Goal: Task Accomplishment & Management: Manage account settings

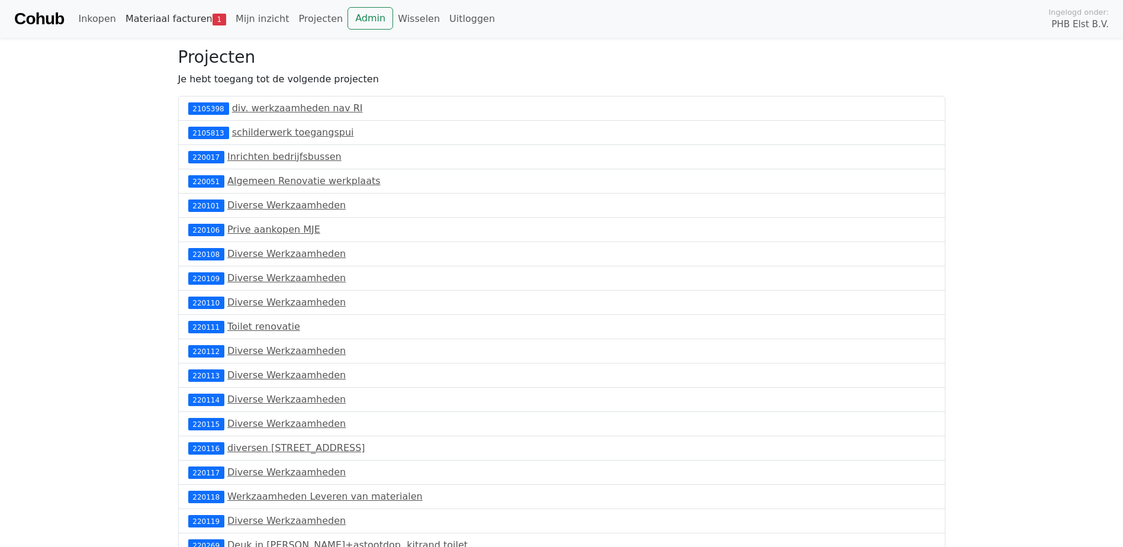
click at [171, 20] on link "Materiaal facturen 1" at bounding box center [176, 19] width 110 height 24
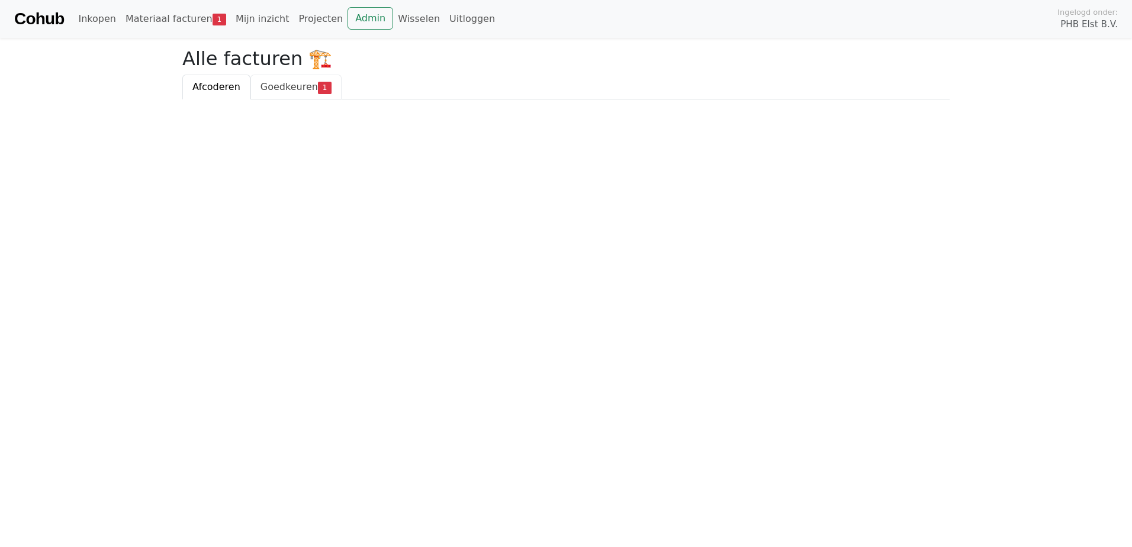
click at [269, 82] on span "Goedkeuren" at bounding box center [288, 86] width 57 height 11
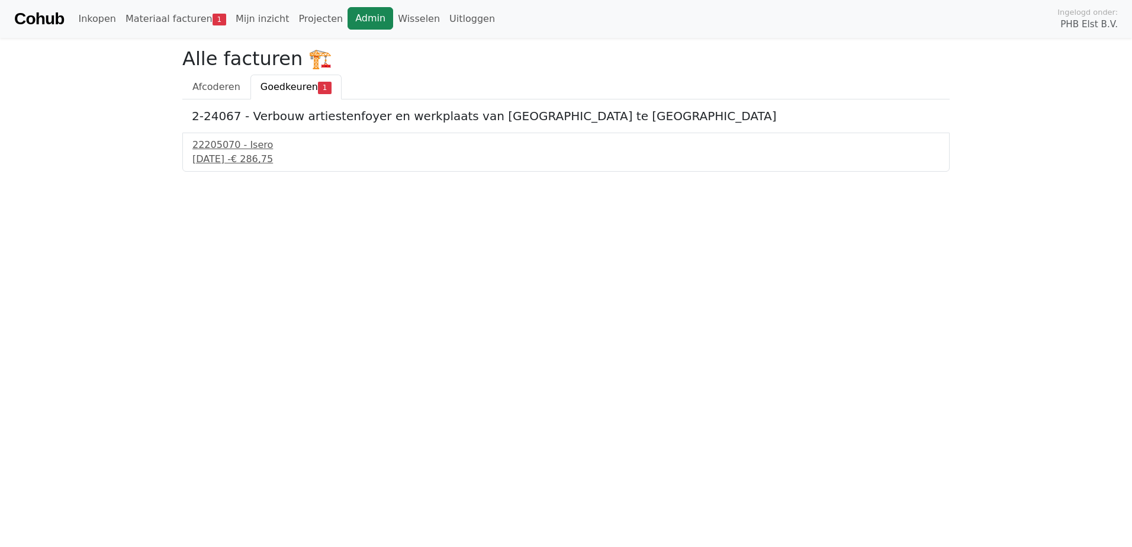
click at [348, 17] on link "Admin" at bounding box center [371, 18] width 46 height 22
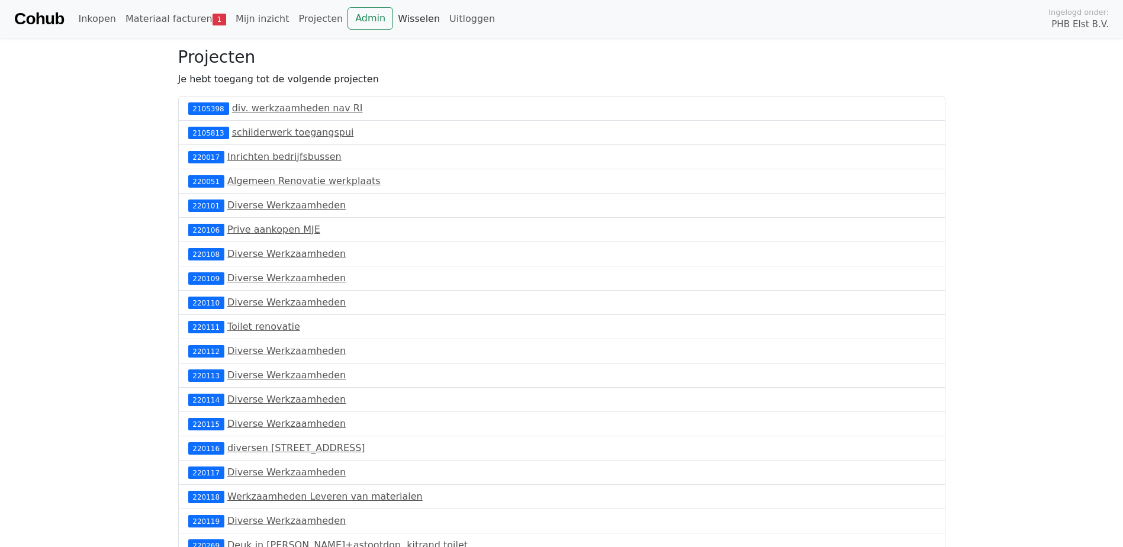
click at [393, 15] on link "Wisselen" at bounding box center [419, 19] width 52 height 24
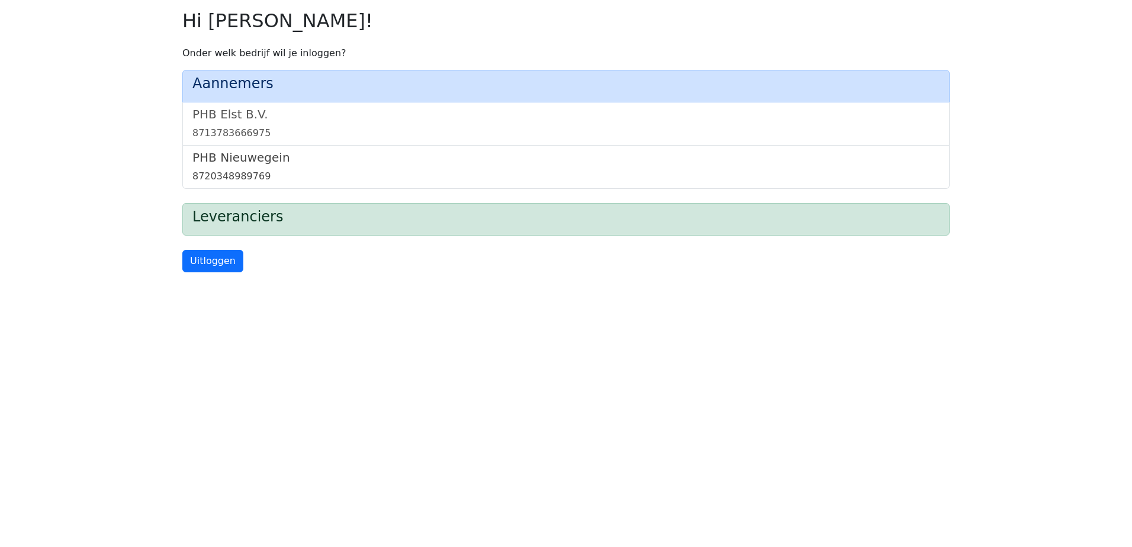
click at [227, 167] on link "PHB Nieuwegein 8720348989769" at bounding box center [565, 166] width 747 height 33
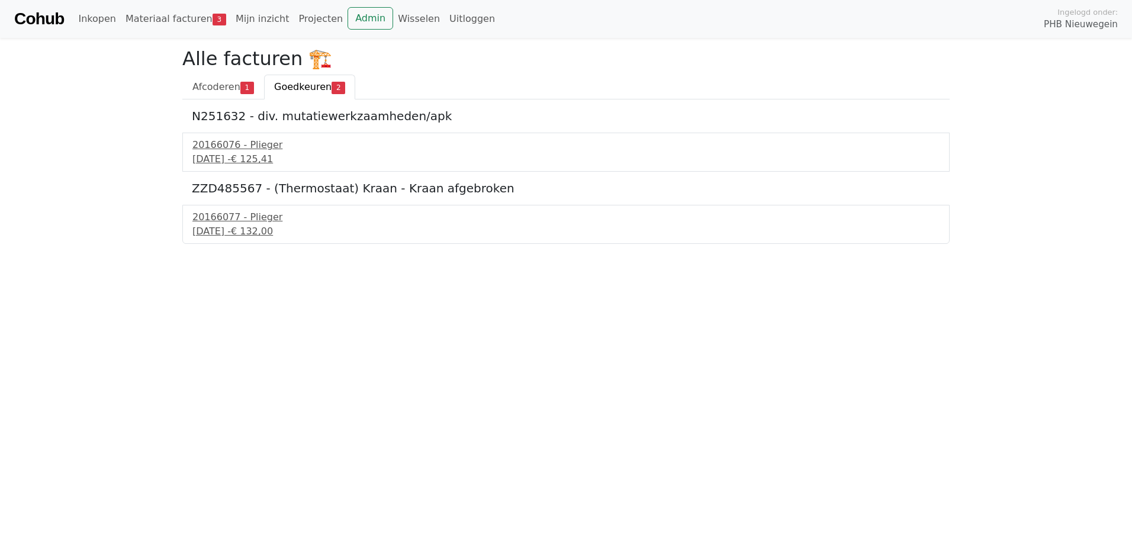
click at [286, 83] on span "Goedkeuren" at bounding box center [302, 86] width 57 height 11
click at [238, 150] on div "20166076 - Plieger" at bounding box center [565, 145] width 747 height 14
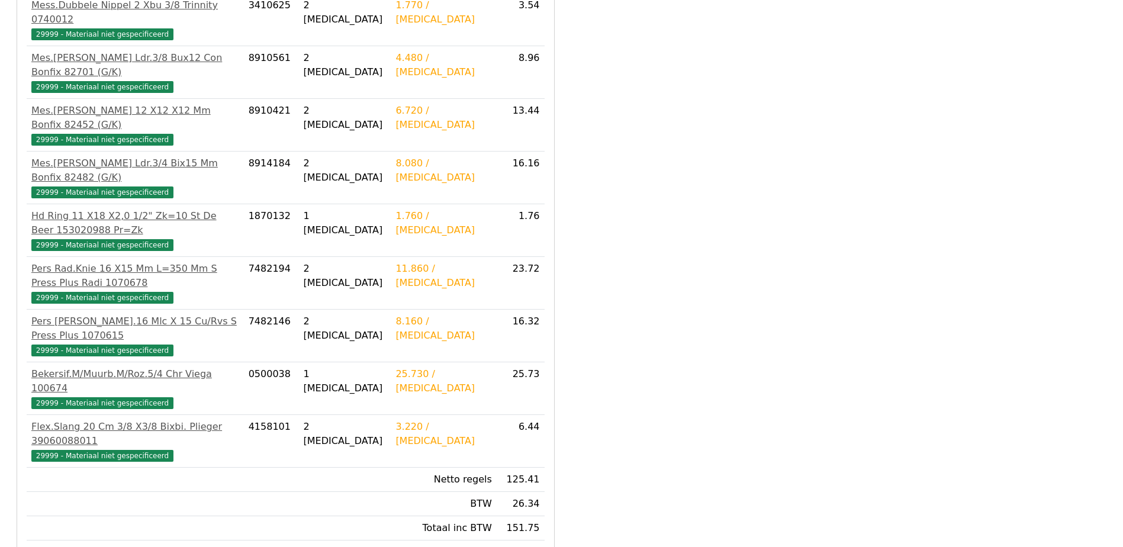
scroll to position [331, 0]
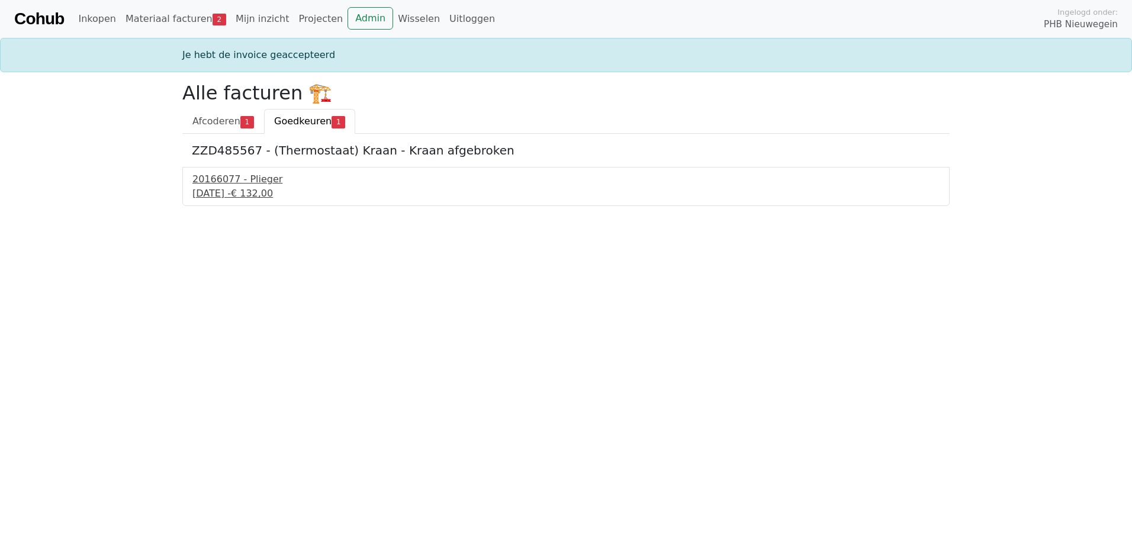
click at [291, 186] on div "10 september 2025 - € 132,00" at bounding box center [565, 193] width 747 height 14
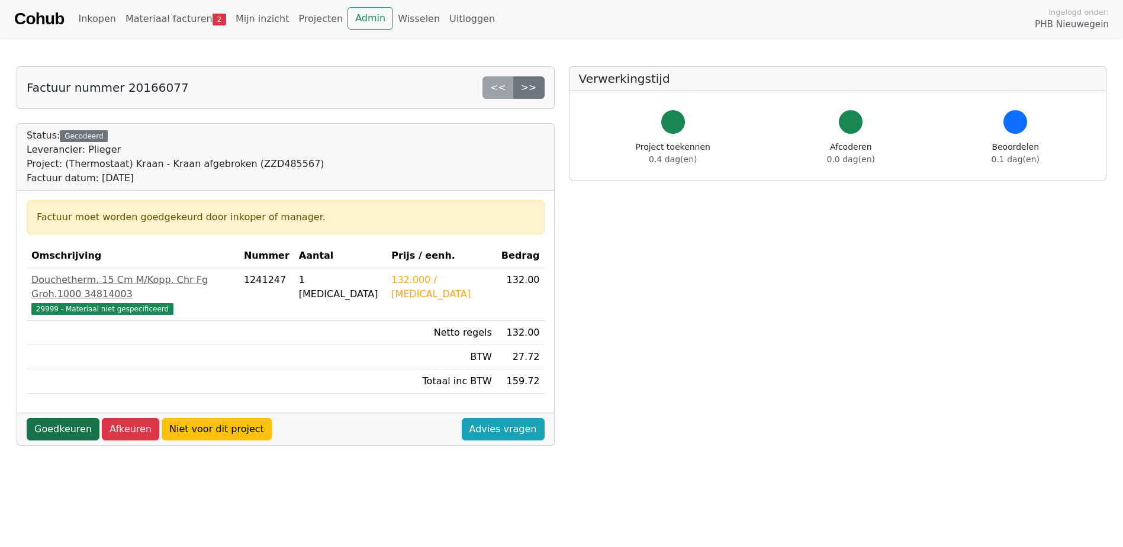
click at [56, 418] on link "Goedkeuren" at bounding box center [63, 429] width 73 height 22
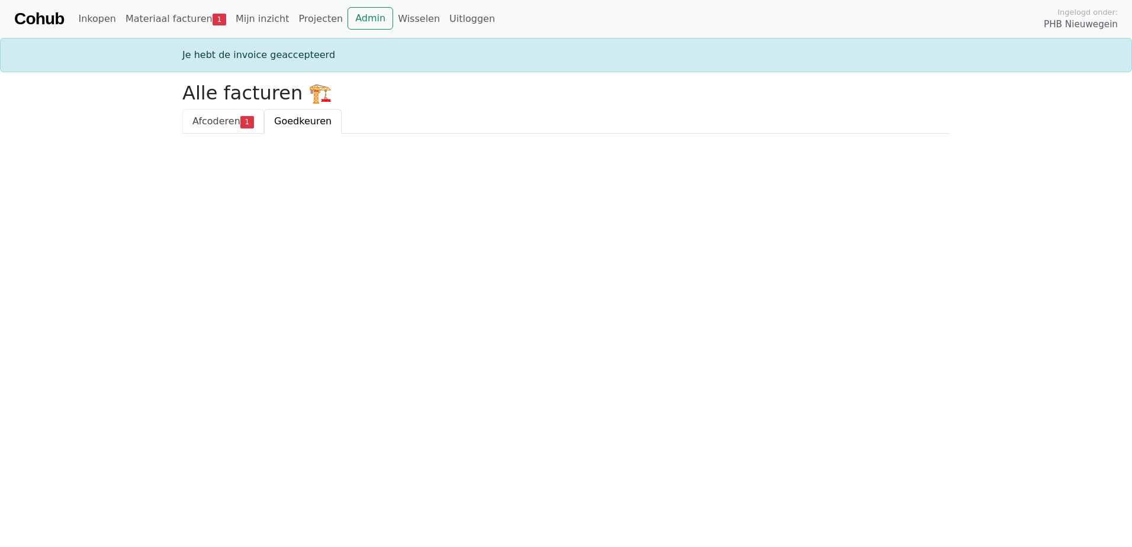
click at [221, 121] on span "Afcoderen" at bounding box center [216, 120] width 48 height 11
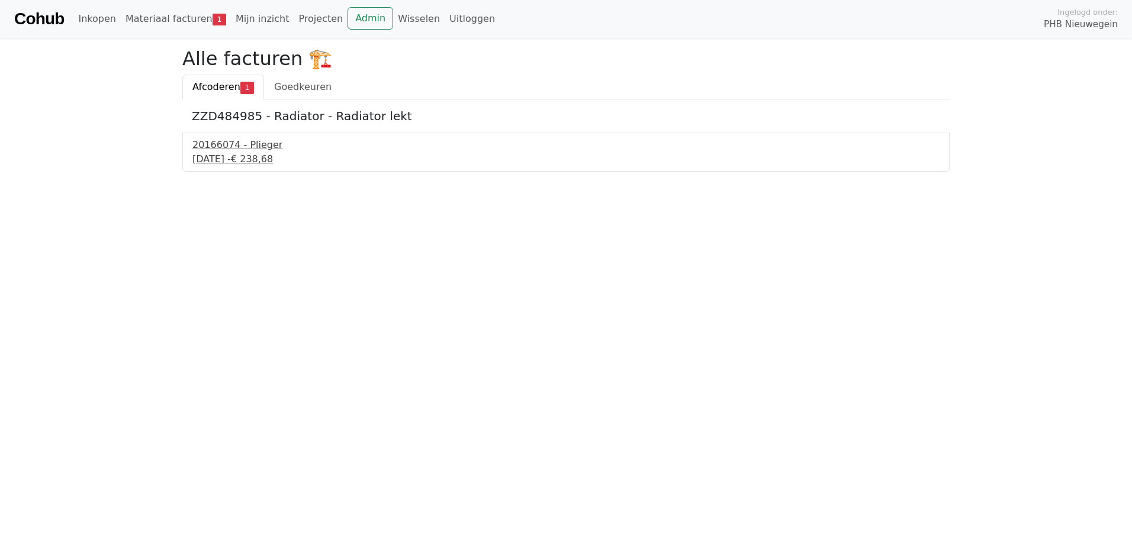
click at [265, 158] on div "10 september 2025 - € 238,68" at bounding box center [565, 159] width 747 height 14
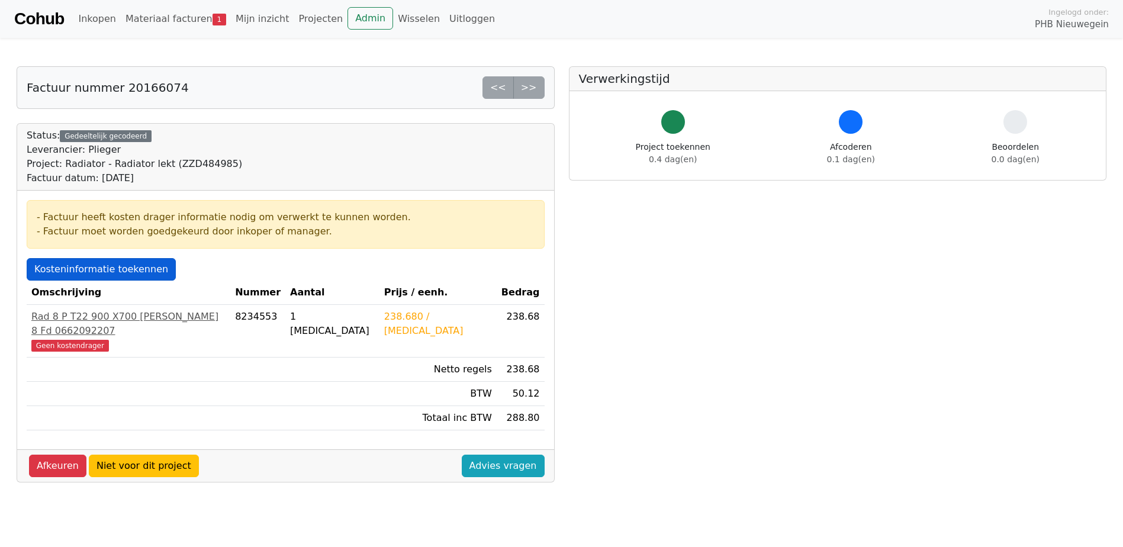
click at [136, 264] on link "Kosteninformatie toekennen" at bounding box center [101, 269] width 149 height 22
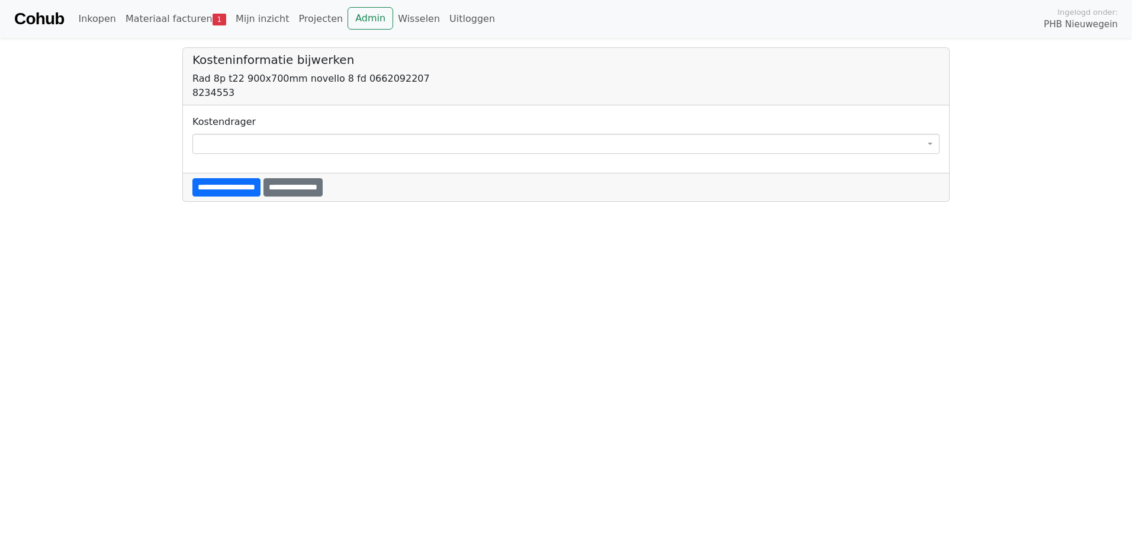
click at [222, 150] on span at bounding box center [565, 144] width 747 height 20
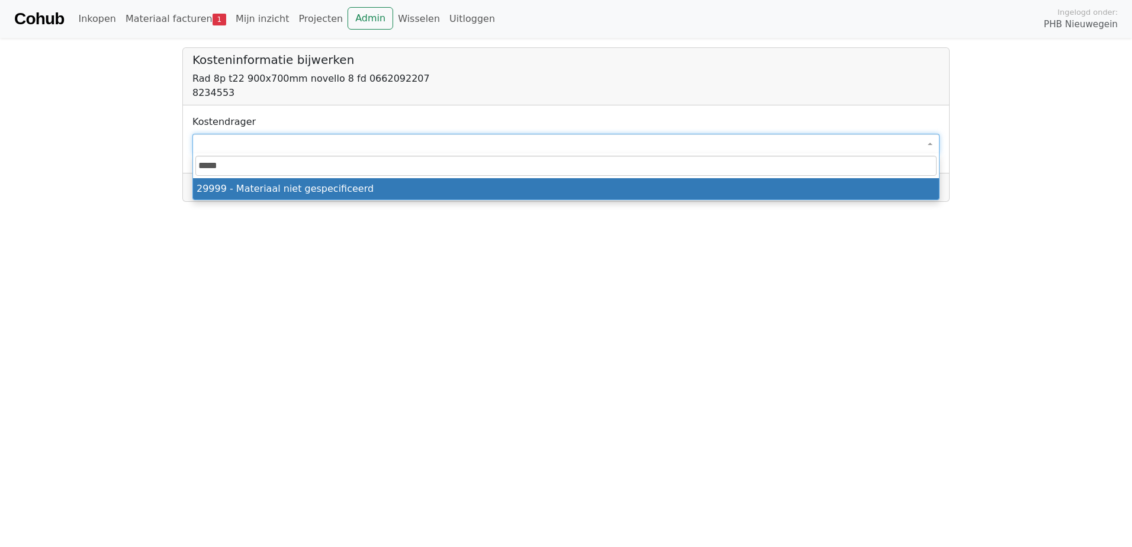
type input "*****"
select select "****"
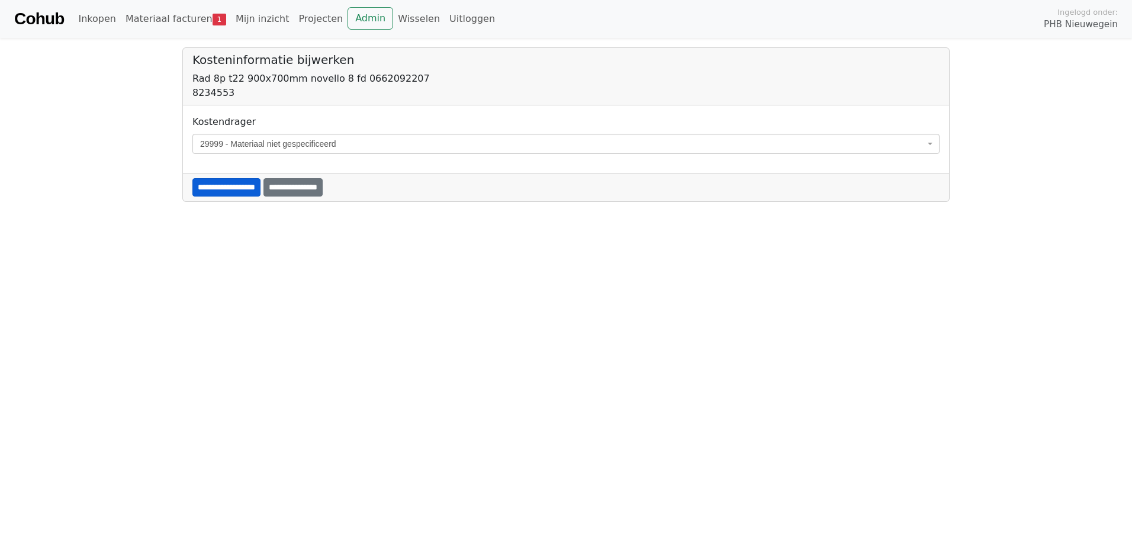
click at [242, 186] on input "**********" at bounding box center [226, 187] width 68 height 18
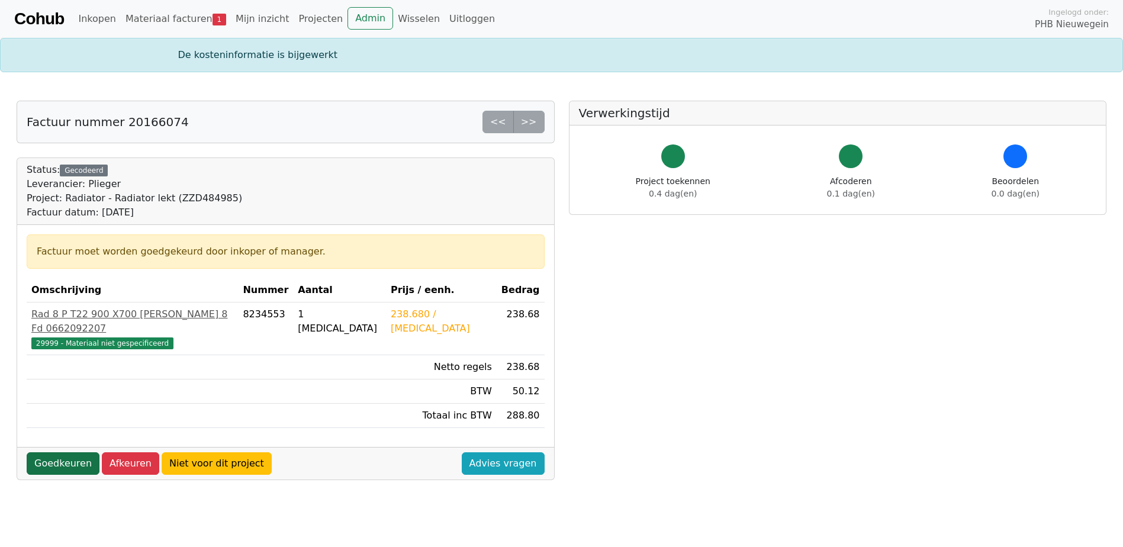
click at [54, 452] on link "Goedkeuren" at bounding box center [63, 463] width 73 height 22
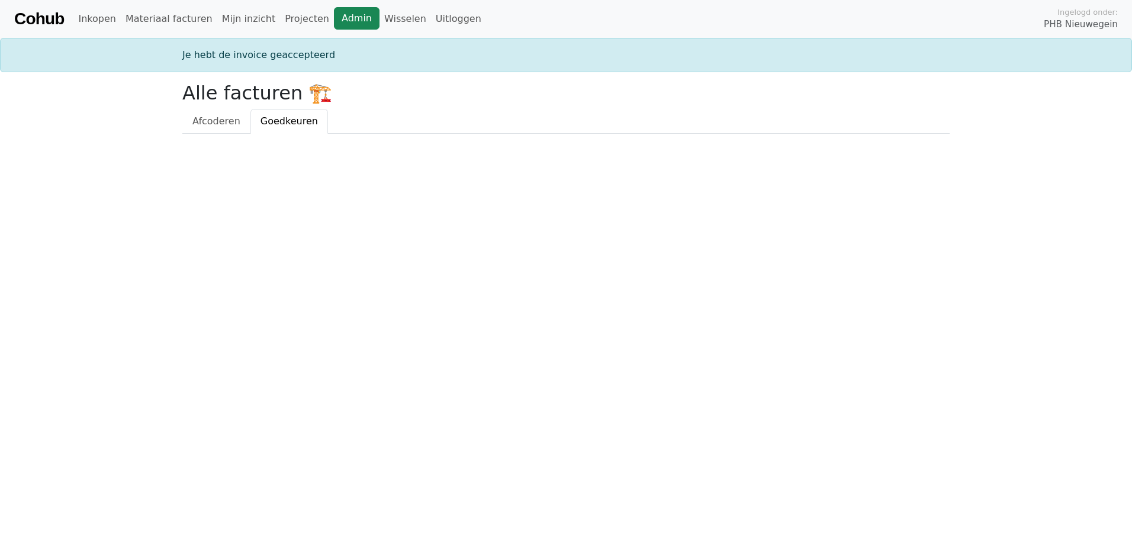
click at [334, 18] on link "Admin" at bounding box center [357, 18] width 46 height 22
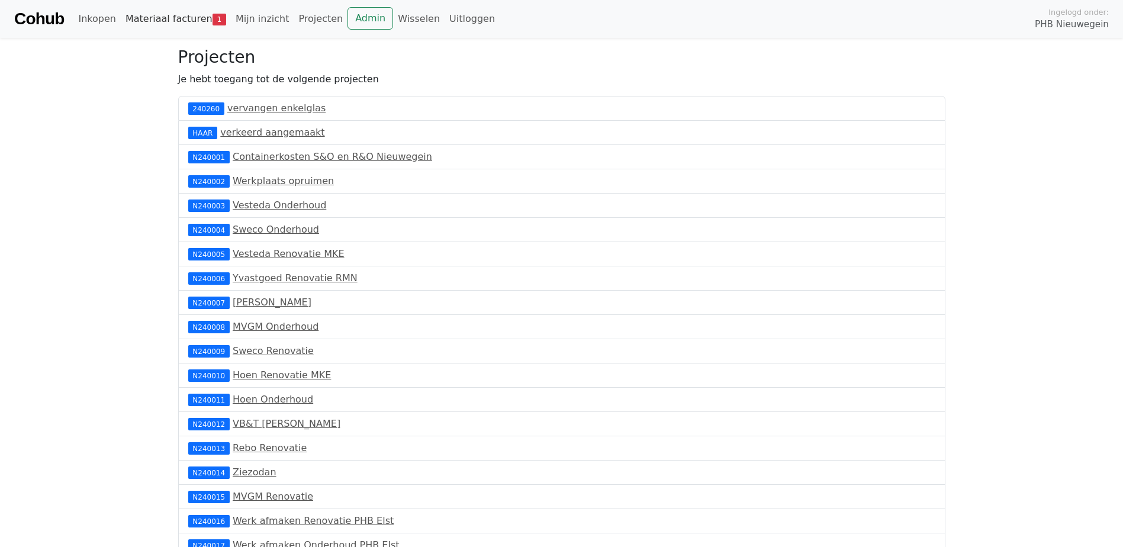
click at [149, 14] on link "Materiaal facturen 1" at bounding box center [176, 19] width 110 height 24
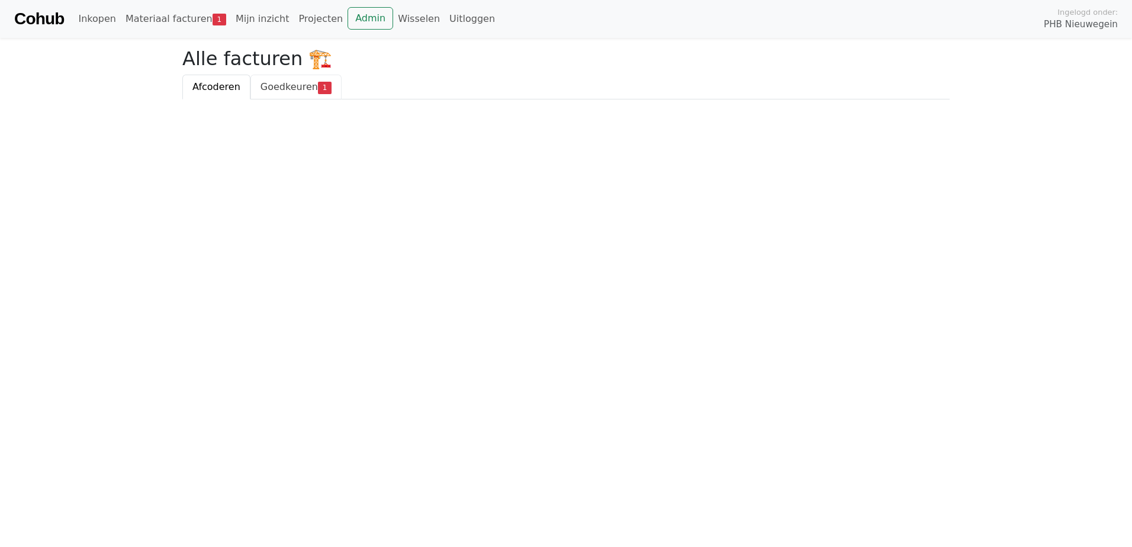
click at [291, 83] on span "Goedkeuren" at bounding box center [288, 86] width 57 height 11
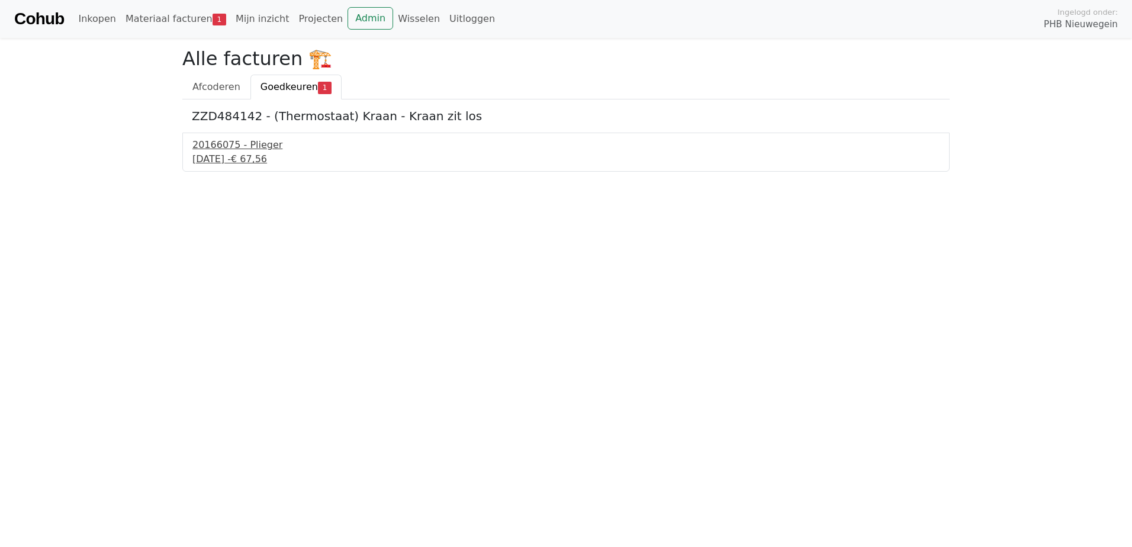
click at [271, 156] on div "10 september 2025 - € 67,56" at bounding box center [565, 159] width 747 height 14
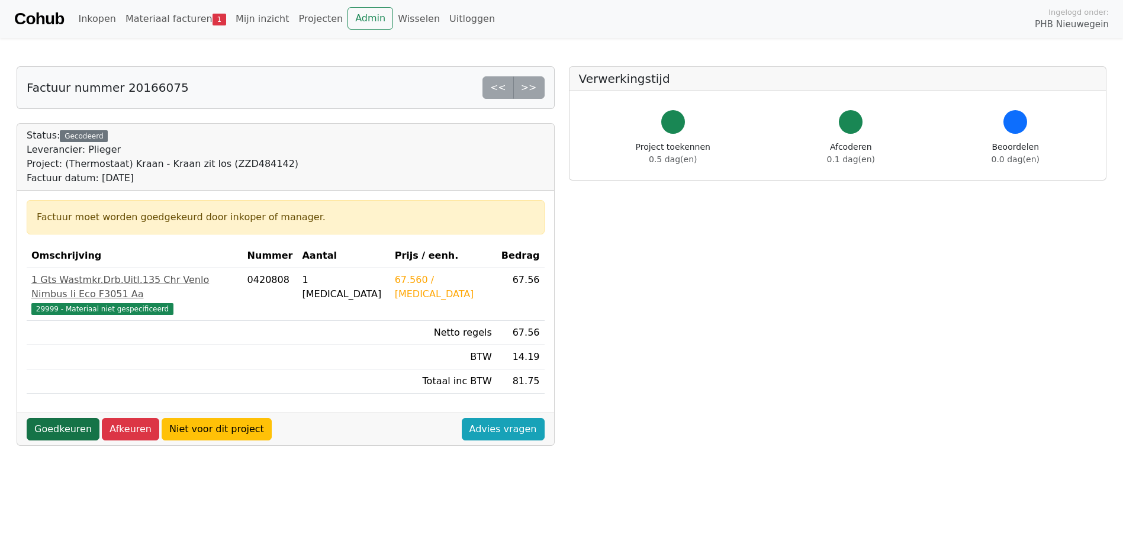
click at [44, 418] on link "Goedkeuren" at bounding box center [63, 429] width 73 height 22
